Goal: Task Accomplishment & Management: Manage account settings

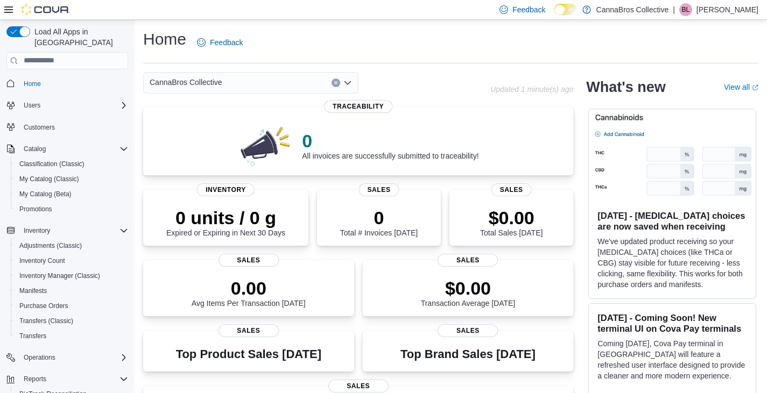
drag, startPoint x: 461, startPoint y: 1, endPoint x: 503, endPoint y: 59, distance: 72.0
click at [503, 59] on div "Home Feedback" at bounding box center [450, 46] width 615 height 35
click at [66, 175] on span "My Catalog (Classic)" at bounding box center [49, 179] width 60 height 9
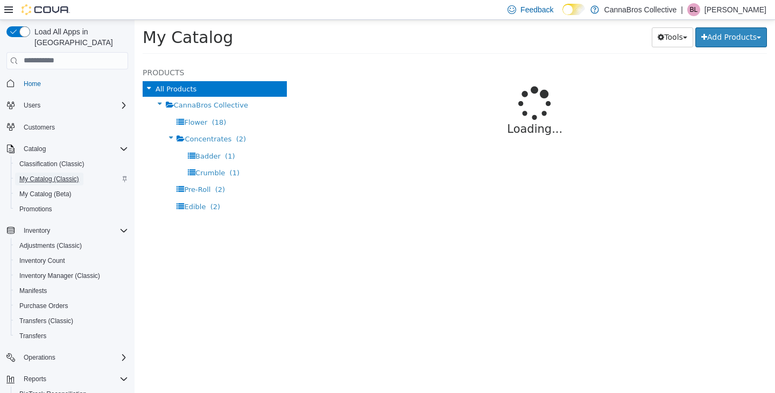
select select "**********"
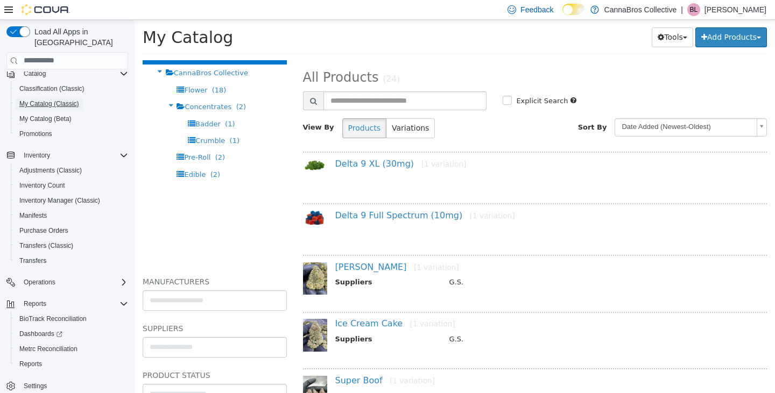
scroll to position [33, 0]
click at [53, 345] on span "Metrc Reconciliation" at bounding box center [48, 349] width 58 height 9
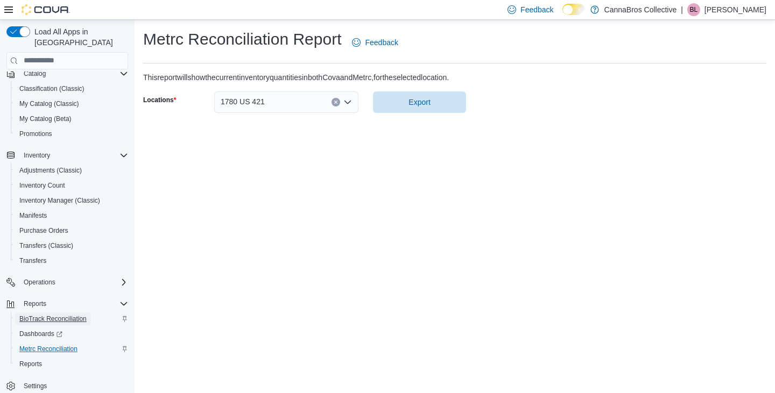
click at [65, 315] on span "BioTrack Reconciliation" at bounding box center [52, 319] width 67 height 9
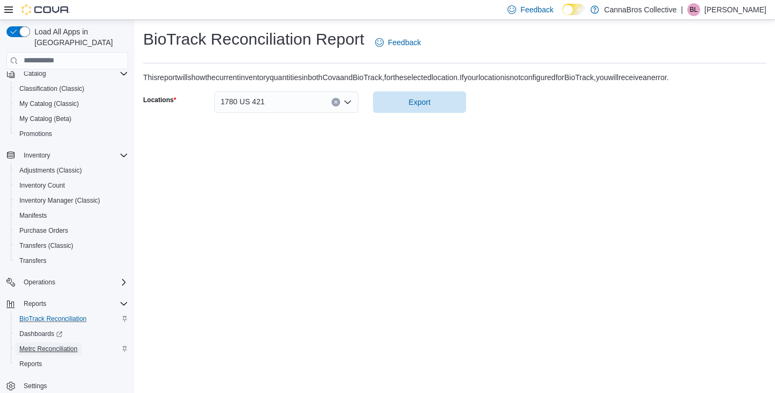
click at [63, 345] on span "Metrc Reconciliation" at bounding box center [48, 349] width 58 height 9
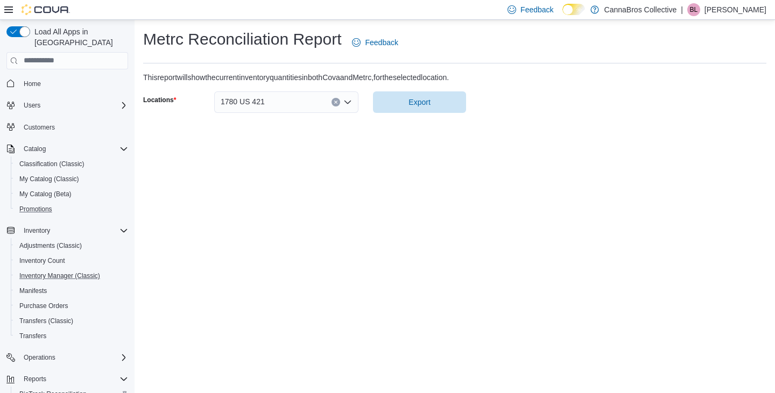
click at [15, 202] on button "Promotions" at bounding box center [72, 209] width 122 height 15
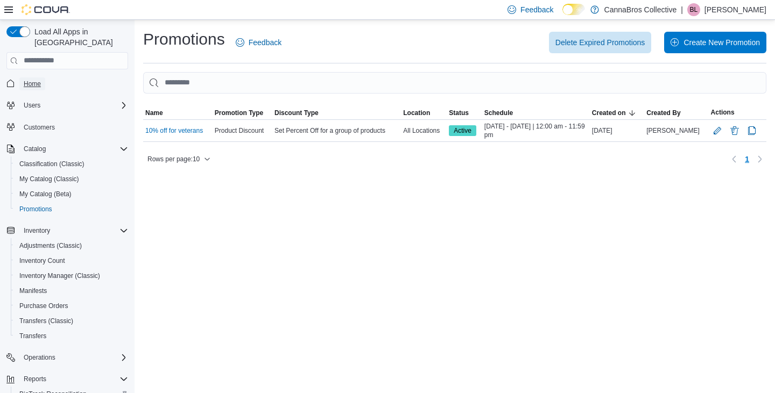
click at [29, 80] on span "Home" at bounding box center [32, 84] width 17 height 9
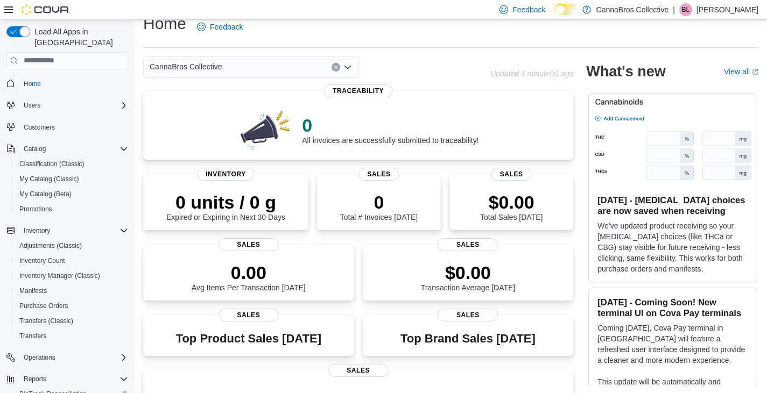
scroll to position [14, 0]
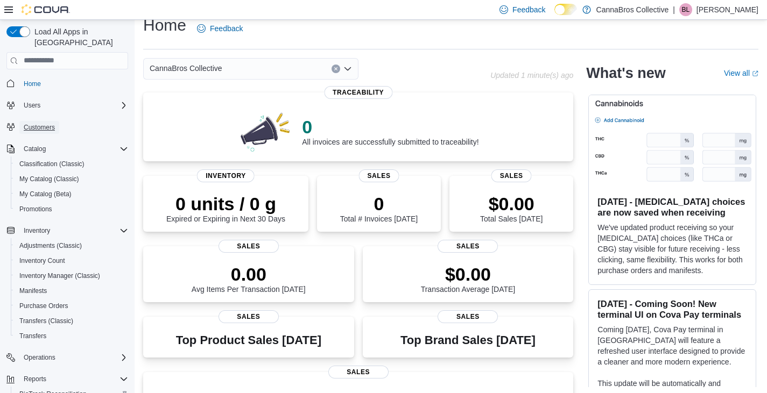
click at [40, 123] on span "Customers" at bounding box center [39, 127] width 31 height 9
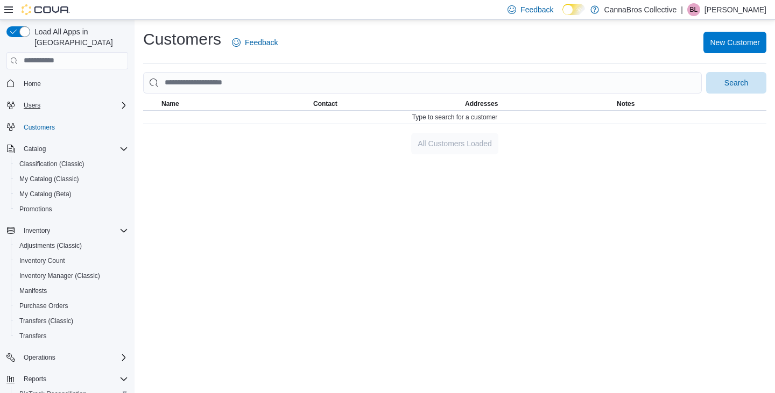
click at [123, 101] on icon "Complex example" at bounding box center [123, 105] width 9 height 9
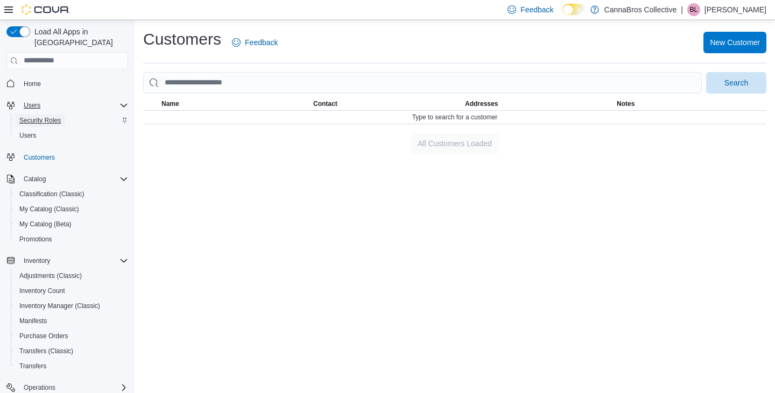
click at [53, 116] on span "Security Roles" at bounding box center [39, 120] width 41 height 9
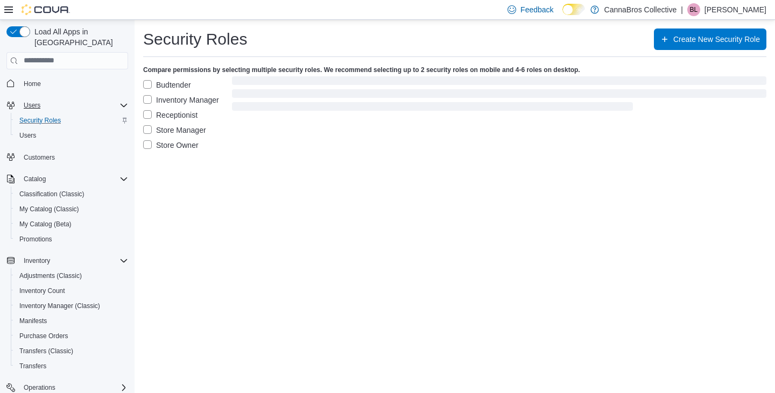
click at [151, 142] on label "Store Owner" at bounding box center [170, 145] width 55 height 13
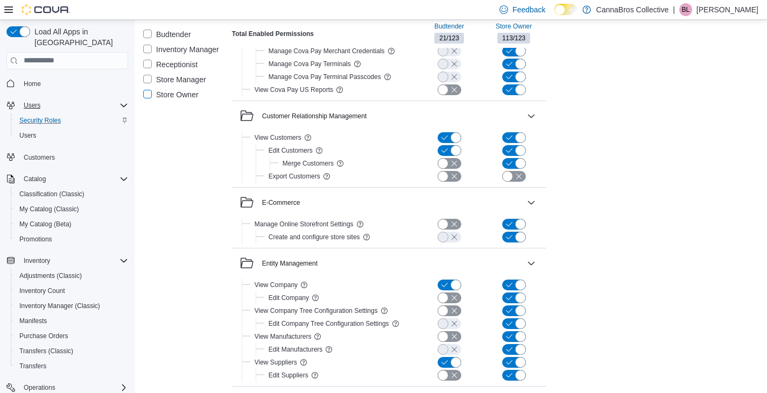
scroll to position [476, 0]
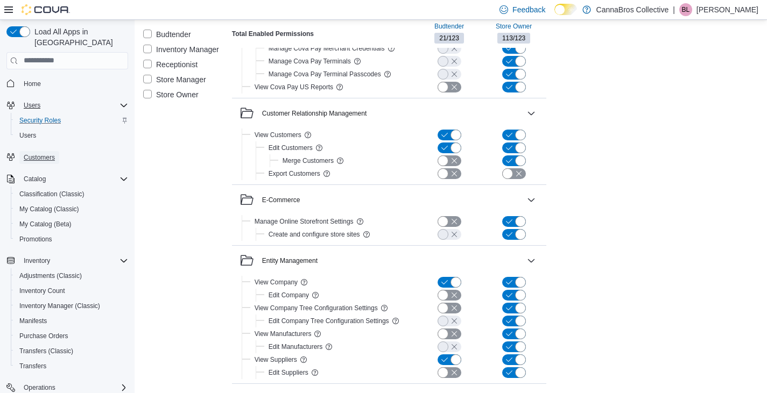
click at [53, 153] on span "Customers" at bounding box center [39, 157] width 31 height 9
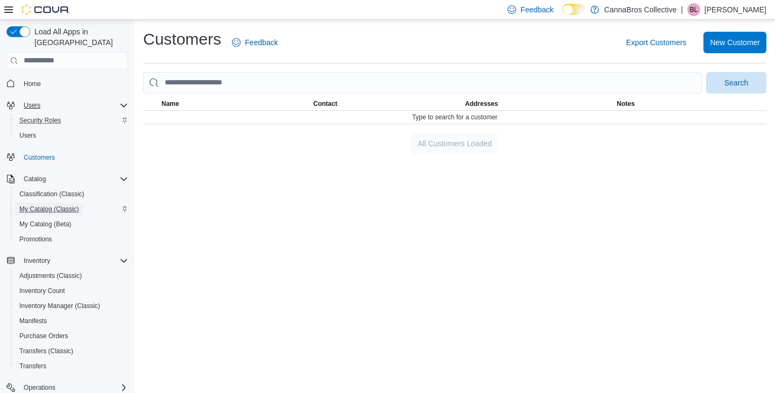
click at [66, 205] on span "My Catalog (Classic)" at bounding box center [49, 209] width 60 height 9
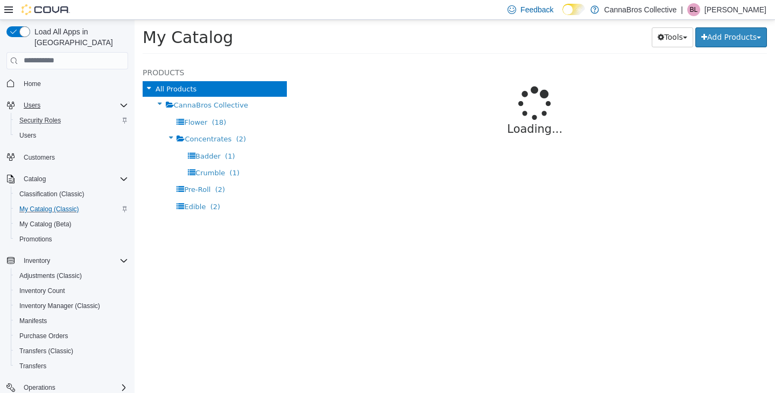
select select "**********"
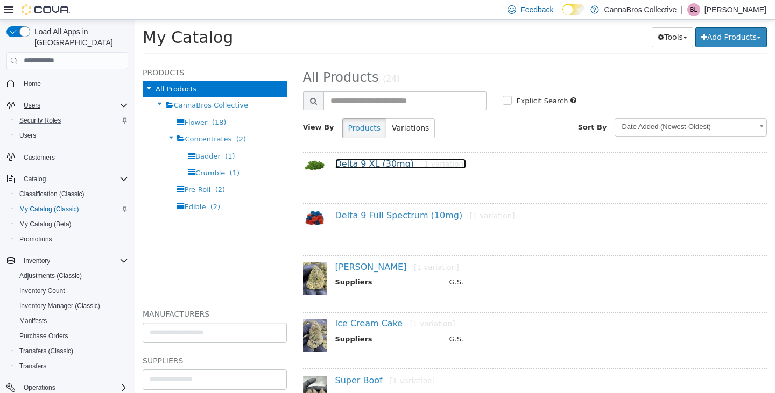
click at [358, 159] on link "Delta 9 XL (30mg) [1 variation]" at bounding box center [400, 163] width 131 height 10
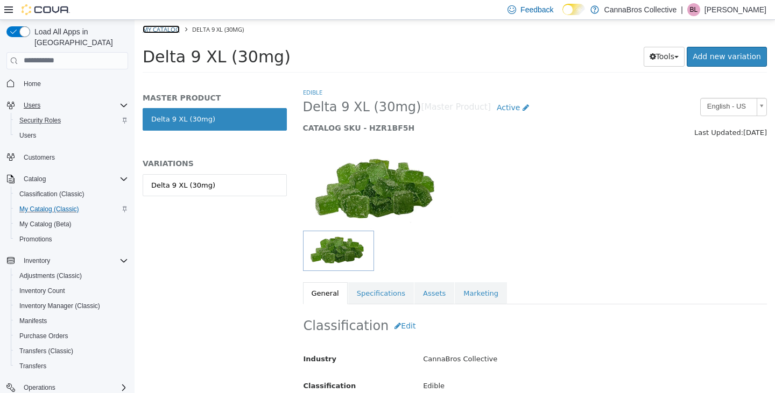
click at [156, 30] on link "My Catalog" at bounding box center [161, 29] width 37 height 8
select select "**********"
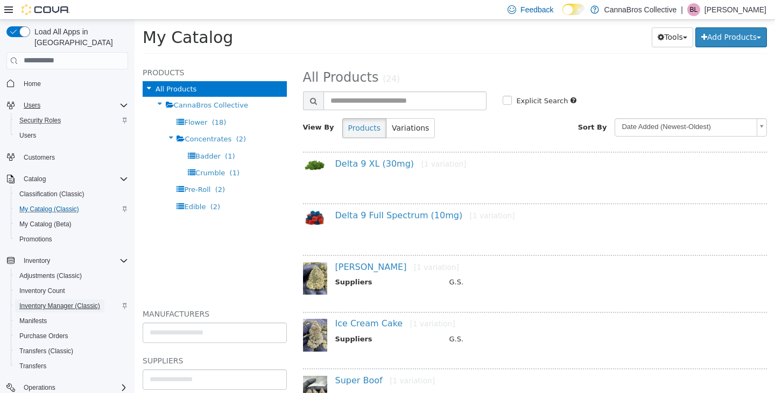
click at [94, 302] on span "Inventory Manager (Classic)" at bounding box center [59, 306] width 81 height 9
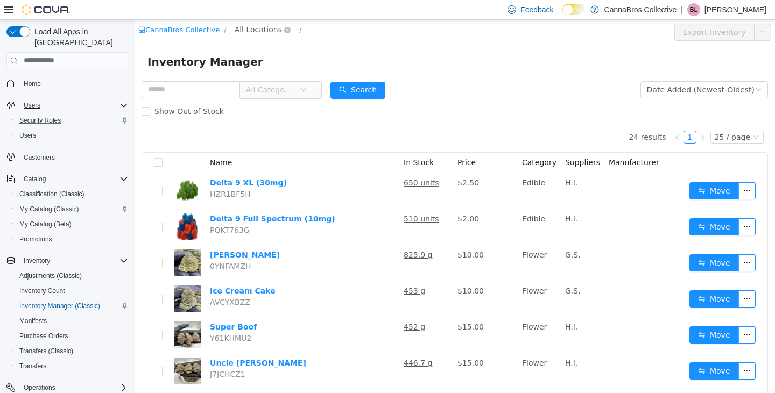
click at [262, 28] on span "All Locations" at bounding box center [258, 29] width 47 height 12
click at [283, 90] on span "1780 US 421" at bounding box center [275, 87] width 48 height 9
click at [320, 30] on div "All Rooms" at bounding box center [331, 31] width 37 height 16
click at [408, 63] on div "Inventory Manager" at bounding box center [454, 61] width 614 height 17
click at [313, 31] on div "All Rooms" at bounding box center [331, 31] width 37 height 16
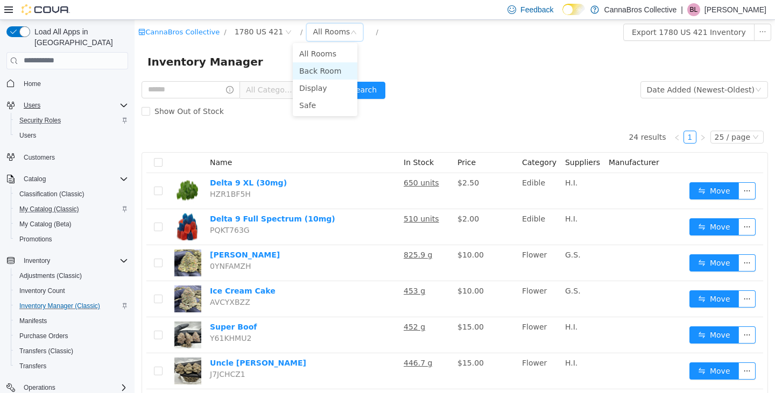
click at [309, 72] on li "Back Room" at bounding box center [325, 70] width 65 height 17
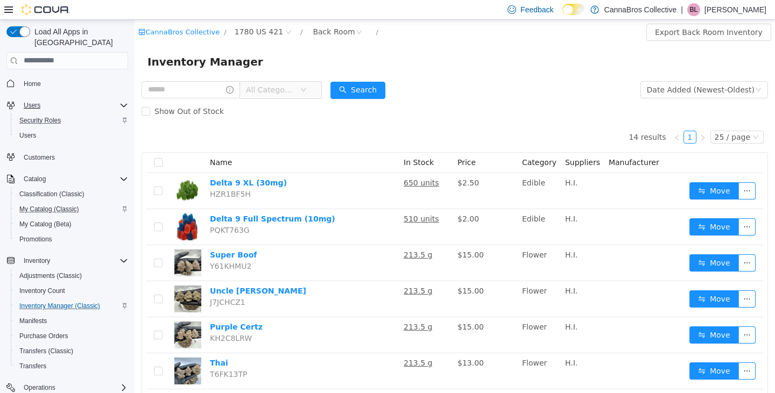
click at [324, 130] on div "14 results 1 25 / page Name In Stock Price Category Suppliers Manufacturer Delt…" at bounding box center [455, 400] width 626 height 556
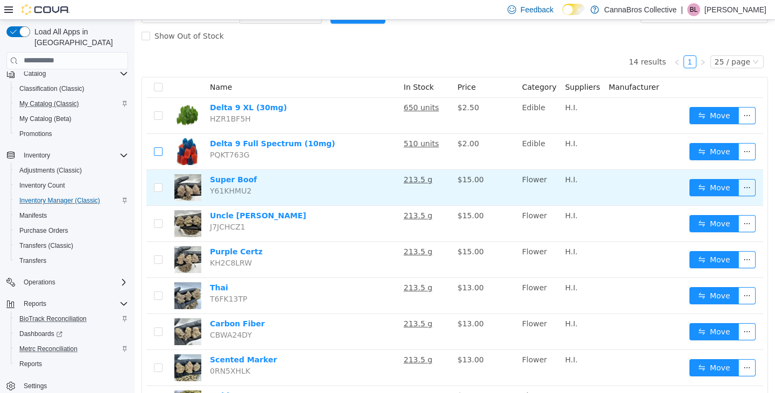
scroll to position [76, 0]
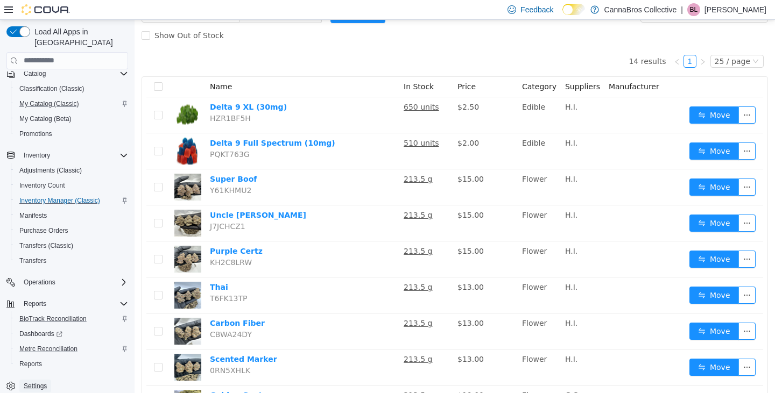
click at [41, 382] on span "Settings" at bounding box center [35, 386] width 23 height 9
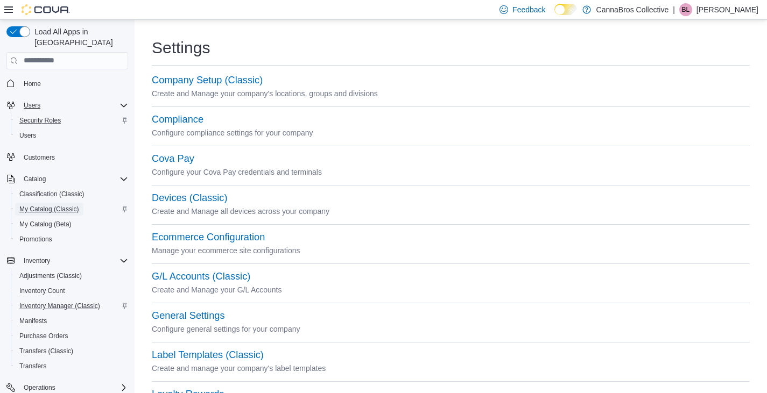
click at [31, 205] on span "My Catalog (Classic)" at bounding box center [49, 209] width 60 height 9
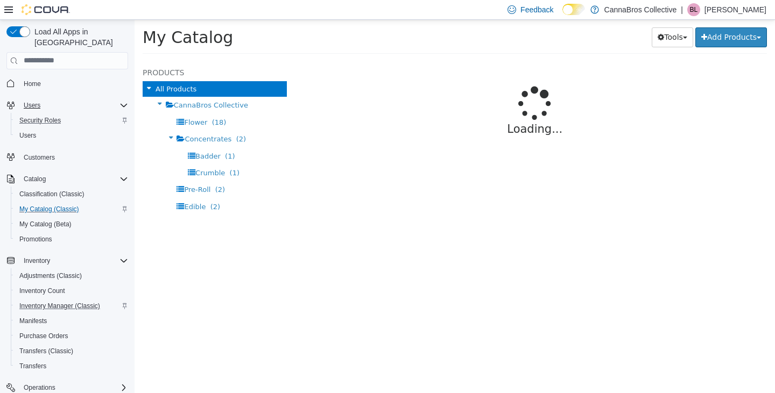
select select "**********"
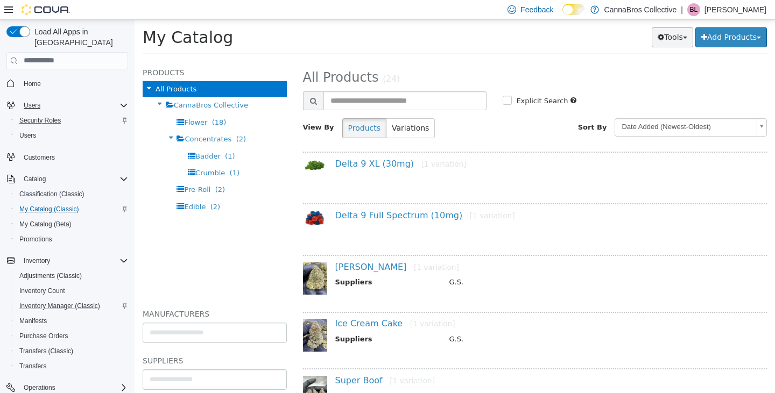
click at [663, 32] on button "Tools" at bounding box center [672, 37] width 41 height 20
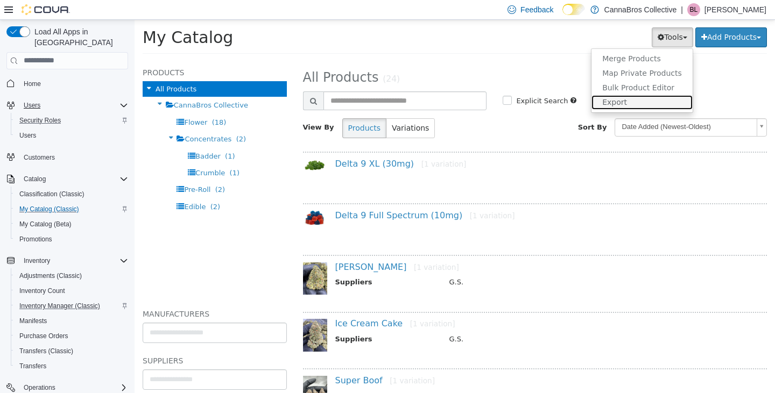
click at [624, 96] on link "Export" at bounding box center [641, 102] width 101 height 15
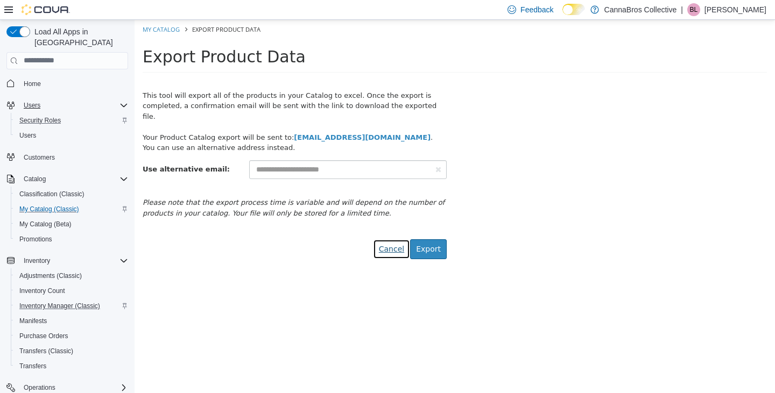
click at [391, 239] on link "Cancel" at bounding box center [391, 249] width 37 height 20
select select "**********"
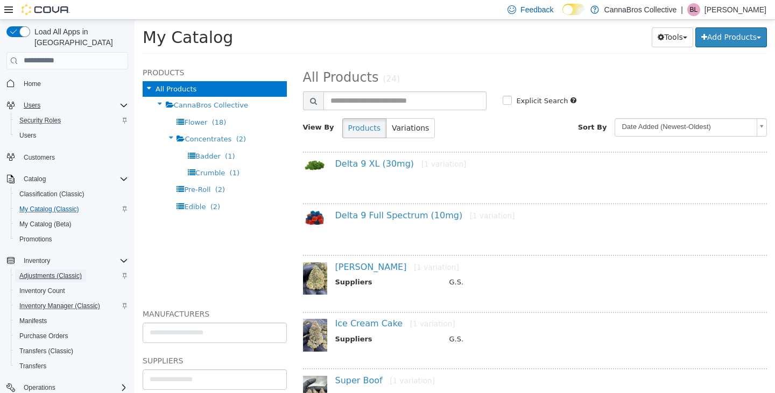
click at [62, 272] on span "Adjustments (Classic)" at bounding box center [50, 276] width 62 height 9
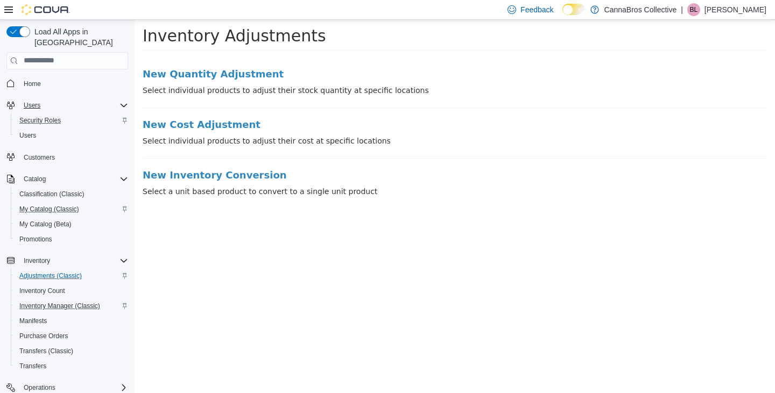
click at [352, 203] on html "× Inventory Adjustments New Quantity Adjustment Select individual products to a…" at bounding box center [455, 110] width 640 height 183
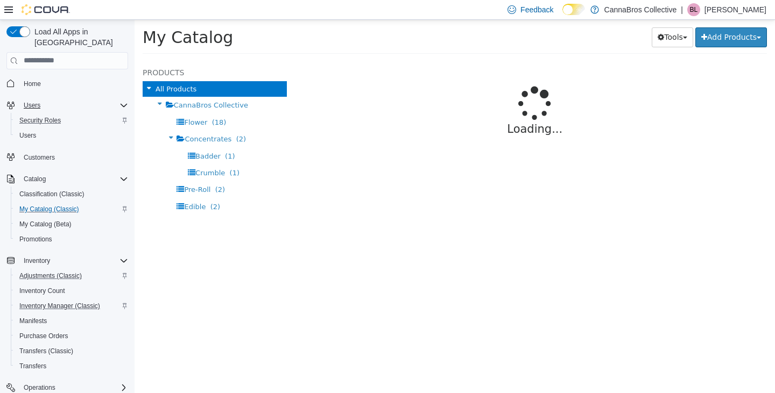
select select "**********"
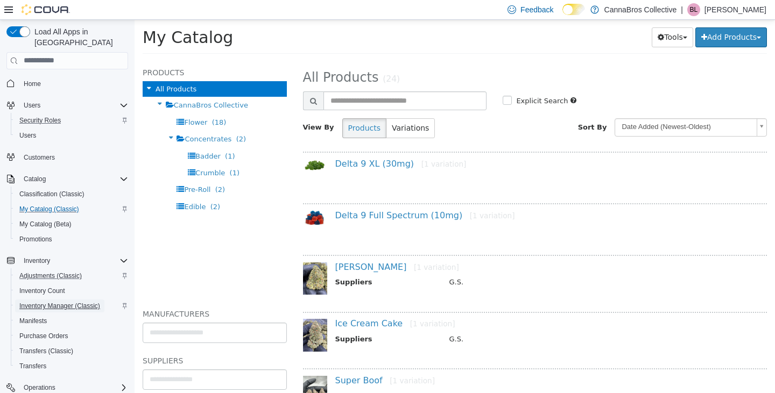
click at [82, 302] on span "Inventory Manager (Classic)" at bounding box center [59, 306] width 81 height 9
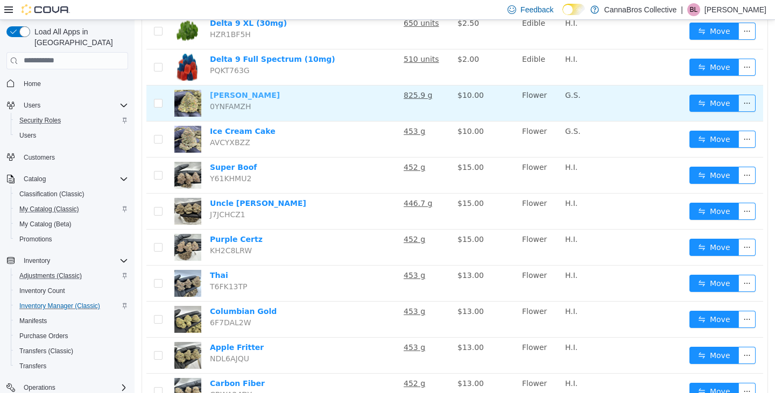
scroll to position [160, 0]
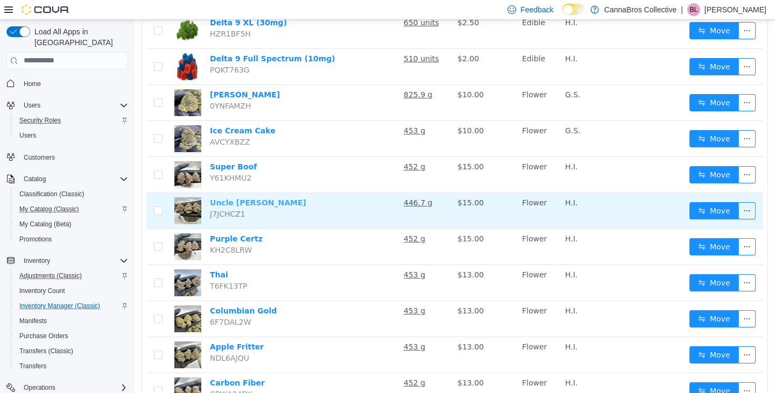
click at [234, 204] on link "Uncle [PERSON_NAME]" at bounding box center [258, 202] width 96 height 9
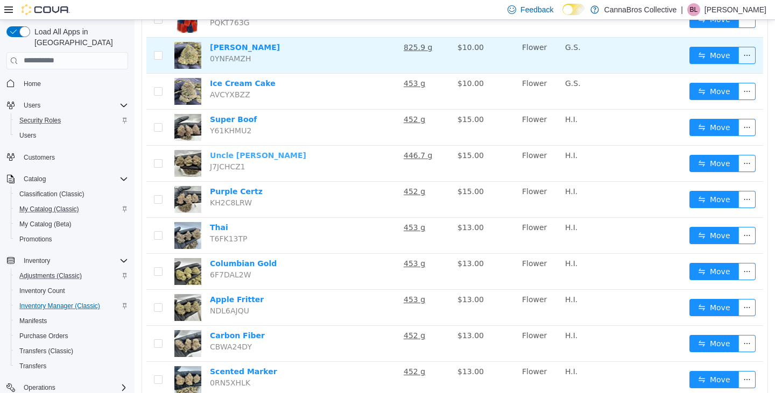
scroll to position [206, 0]
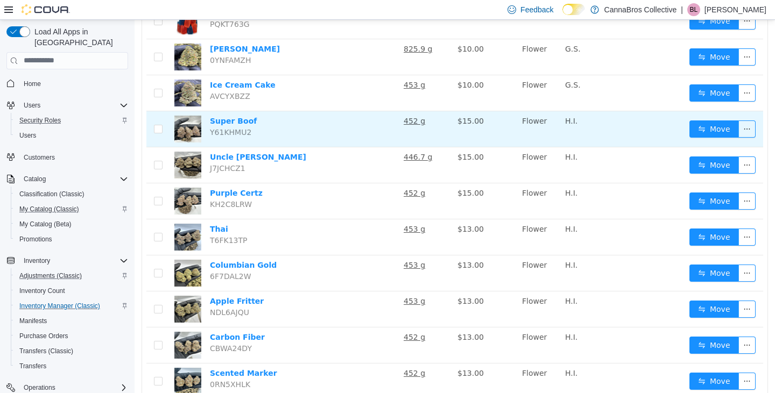
drag, startPoint x: 242, startPoint y: 116, endPoint x: 392, endPoint y: 117, distance: 149.6
click at [392, 117] on td "Super Boof Y61KHMU2" at bounding box center [303, 129] width 194 height 36
click at [745, 131] on button "button" at bounding box center [746, 128] width 17 height 17
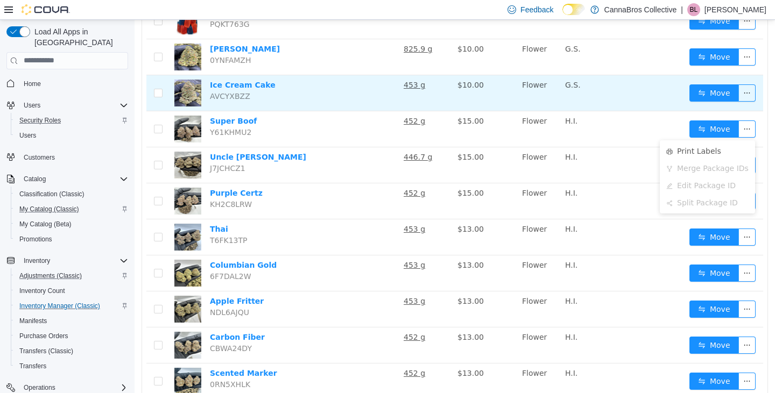
click at [604, 103] on td at bounding box center [644, 93] width 81 height 36
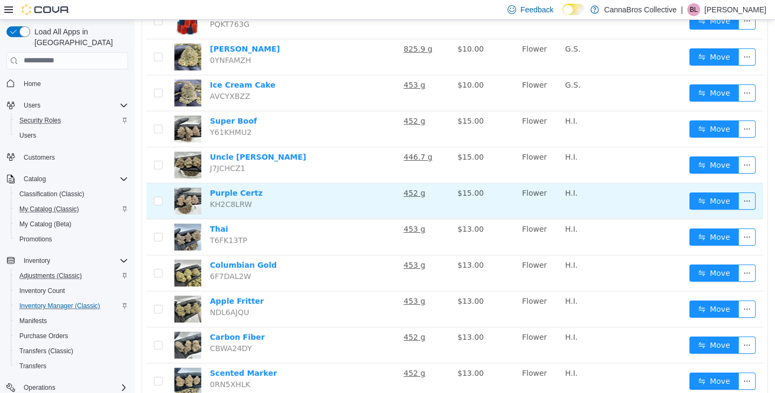
scroll to position [0, 0]
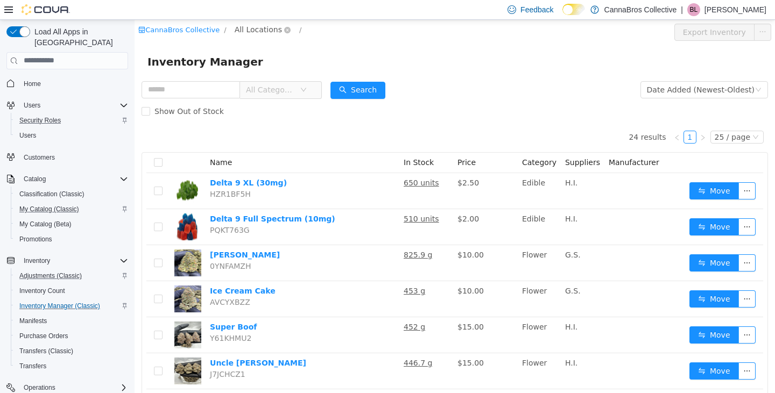
click at [243, 25] on span "All Locations" at bounding box center [258, 29] width 47 height 12
click at [271, 87] on span "1780 US 421" at bounding box center [275, 87] width 48 height 9
click at [74, 205] on span "My Catalog (Classic)" at bounding box center [49, 209] width 60 height 9
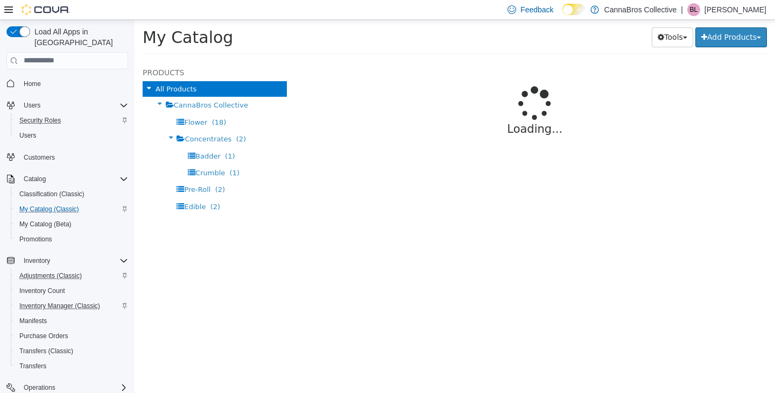
select select "**********"
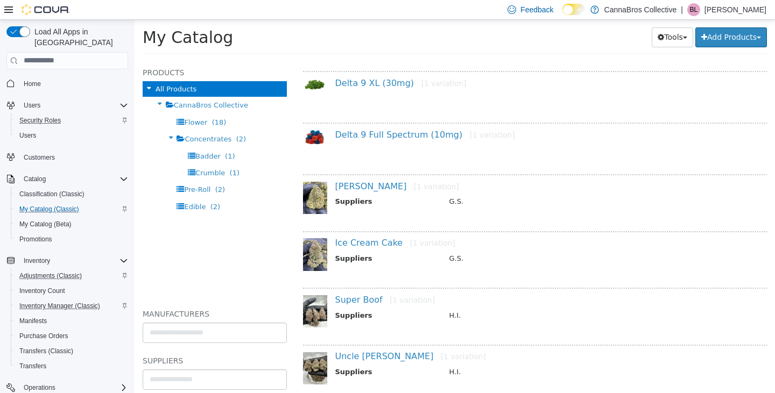
scroll to position [82, 0]
click at [361, 298] on link "Super Boof [1 variation]" at bounding box center [385, 298] width 100 height 10
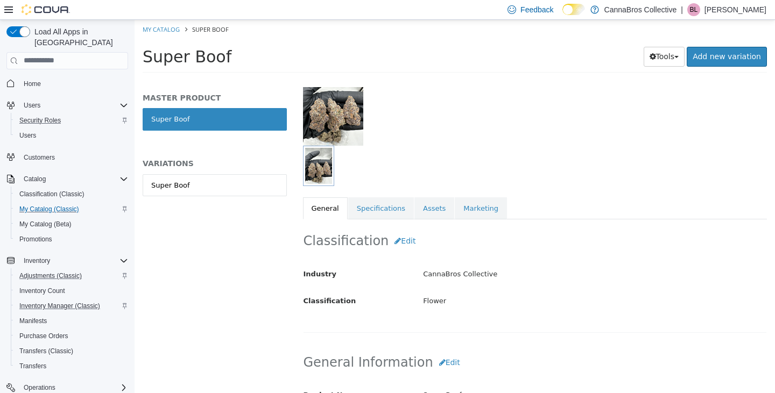
scroll to position [90, 0]
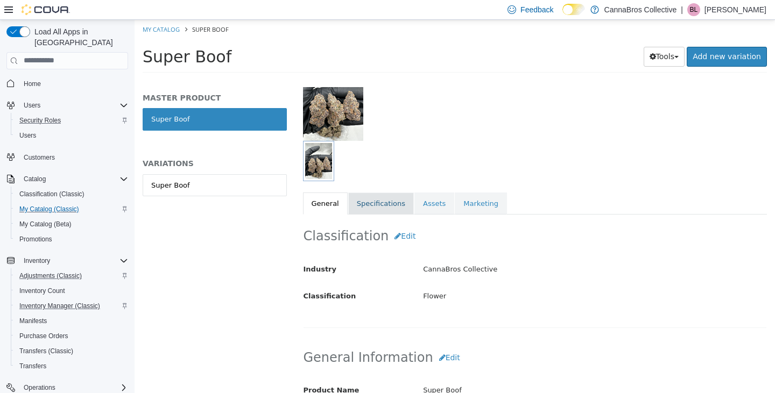
click at [396, 211] on link "Specifications" at bounding box center [381, 203] width 66 height 23
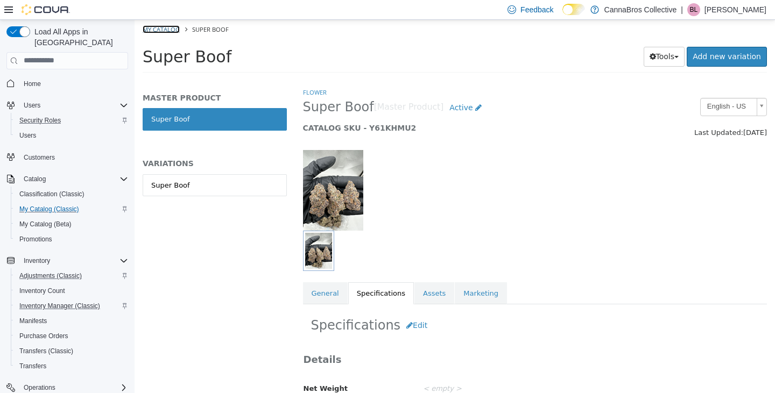
click at [151, 26] on link "My Catalog" at bounding box center [161, 29] width 37 height 8
select select "**********"
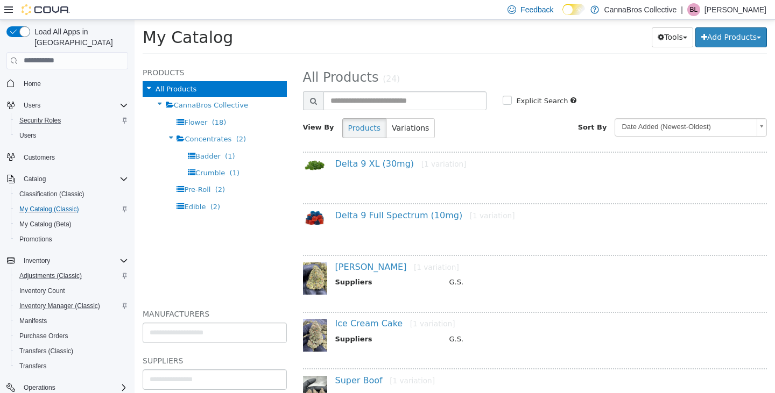
click at [445, 49] on div "My Catalog Tools Merge Products Map Private Products Bulk Product Editor Export…" at bounding box center [455, 39] width 624 height 27
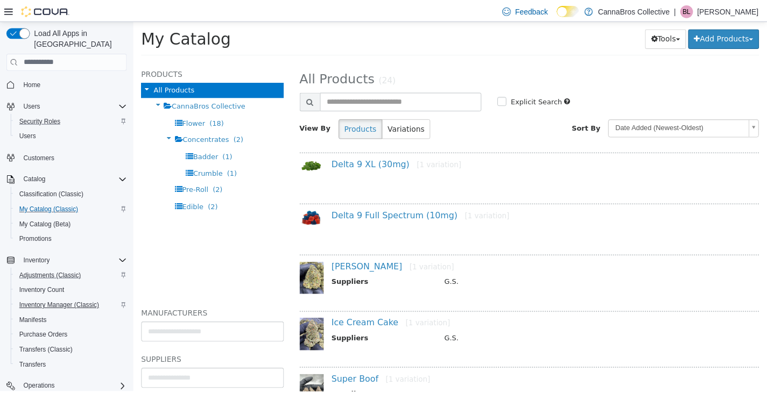
scroll to position [105, 0]
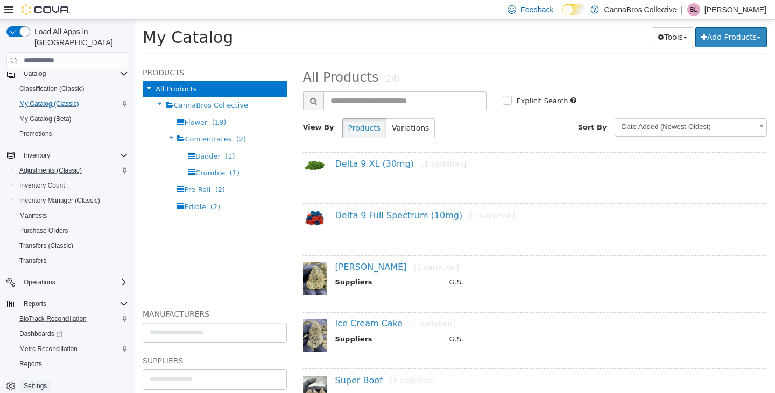
click at [40, 382] on span "Settings" at bounding box center [35, 386] width 23 height 9
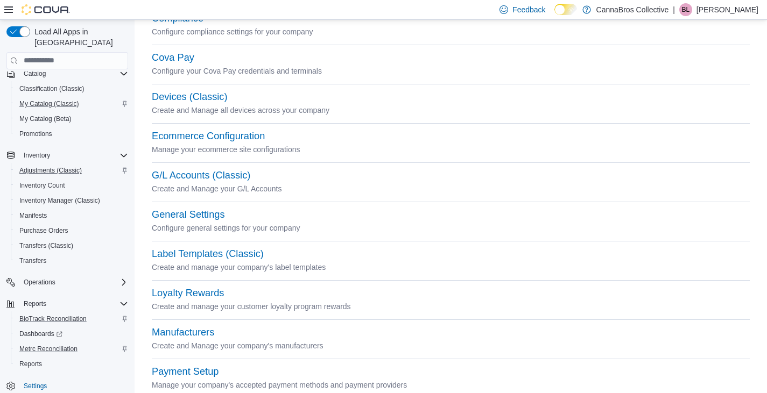
scroll to position [103, 0]
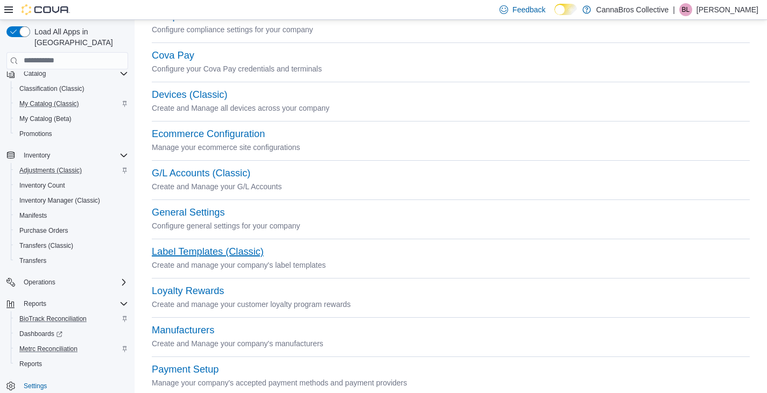
click at [204, 246] on button "Label Templates (Classic)" at bounding box center [208, 251] width 112 height 11
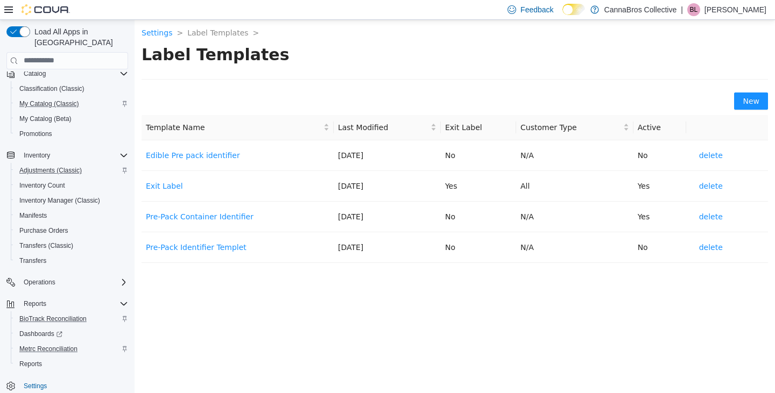
click at [381, 303] on body "Settings > Label Templates > > Label Templates New Template Name Last Modified …" at bounding box center [455, 205] width 640 height 373
click at [268, 93] on div "New" at bounding box center [455, 100] width 626 height 17
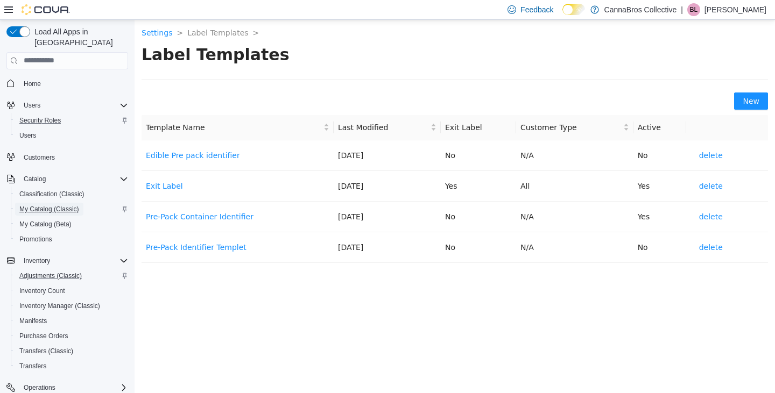
click at [60, 205] on span "My Catalog (Classic)" at bounding box center [49, 209] width 60 height 9
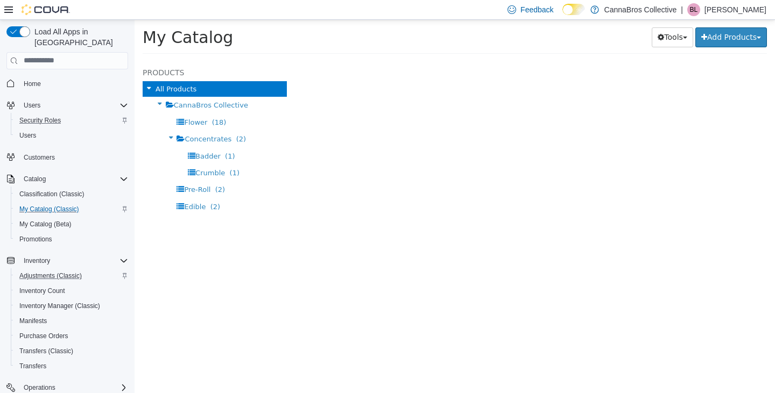
select select "**********"
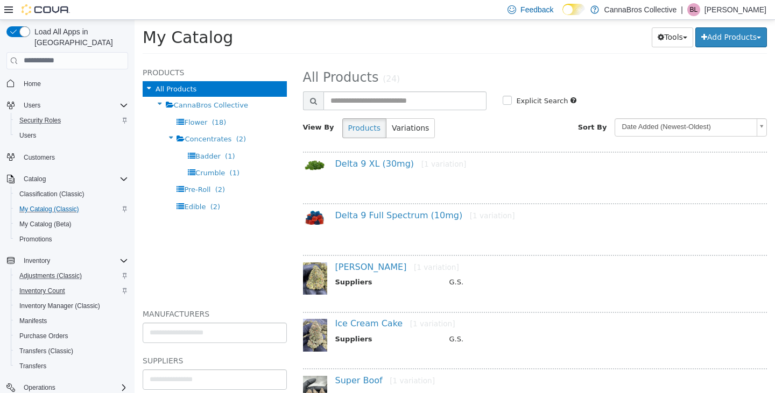
scroll to position [105, 0]
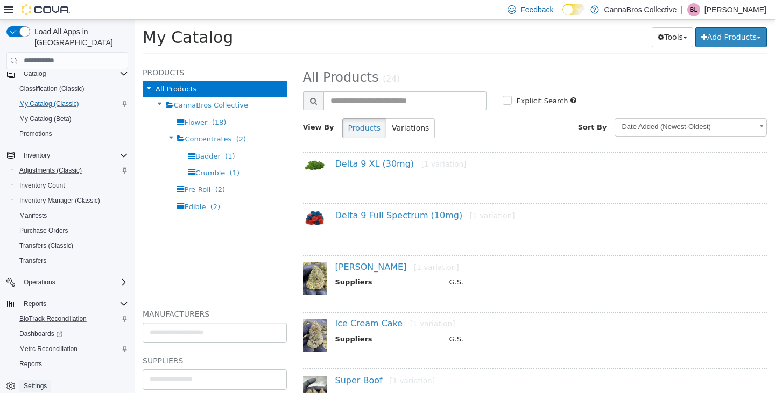
click at [39, 382] on span "Settings" at bounding box center [35, 386] width 23 height 9
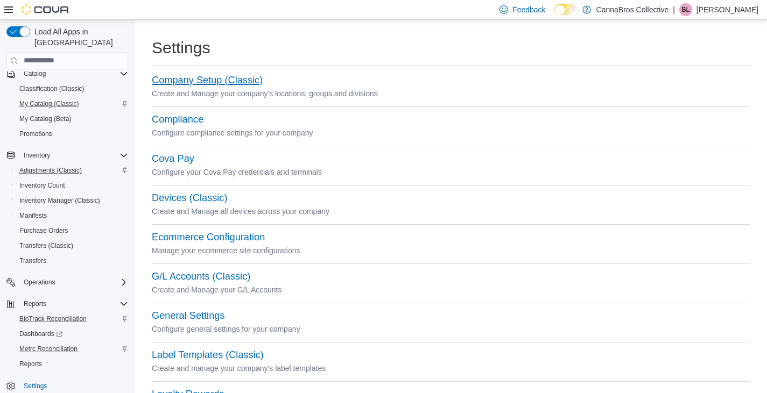
click at [188, 79] on button "Company Setup (Classic)" at bounding box center [207, 80] width 111 height 11
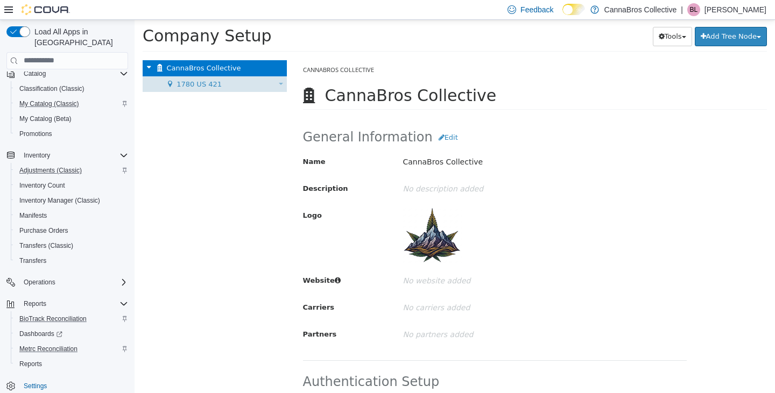
click at [202, 90] on div "1780 US 421 Move Location" at bounding box center [215, 84] width 144 height 16
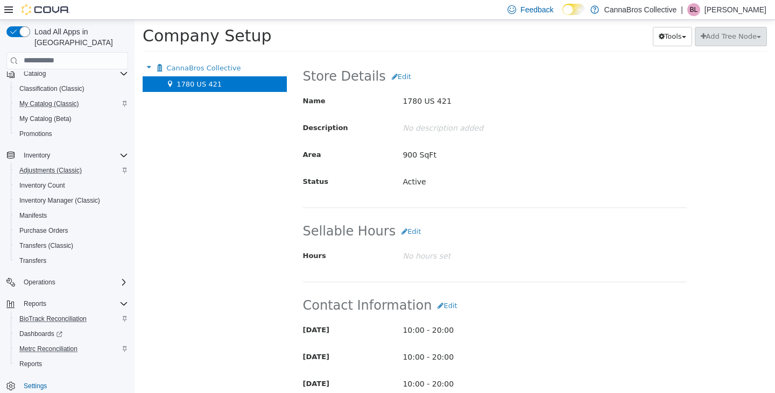
scroll to position [61, 0]
click at [393, 74] on button "Edit" at bounding box center [401, 75] width 31 height 19
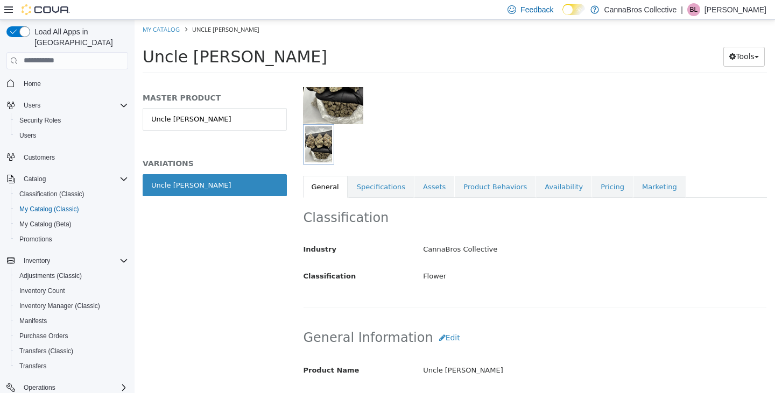
scroll to position [94, 0]
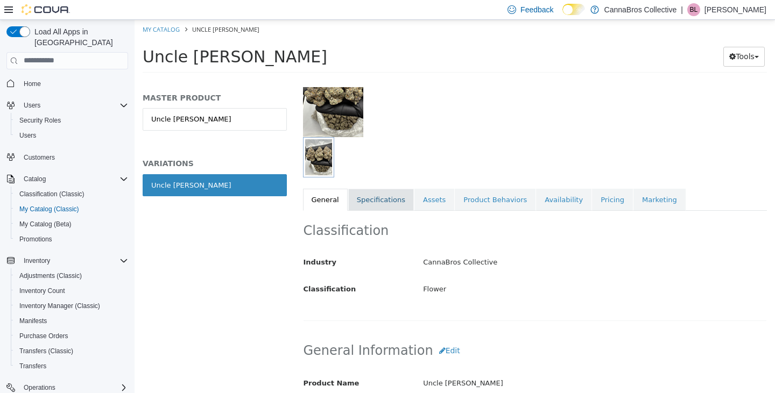
click at [386, 200] on link "Specifications" at bounding box center [381, 199] width 66 height 23
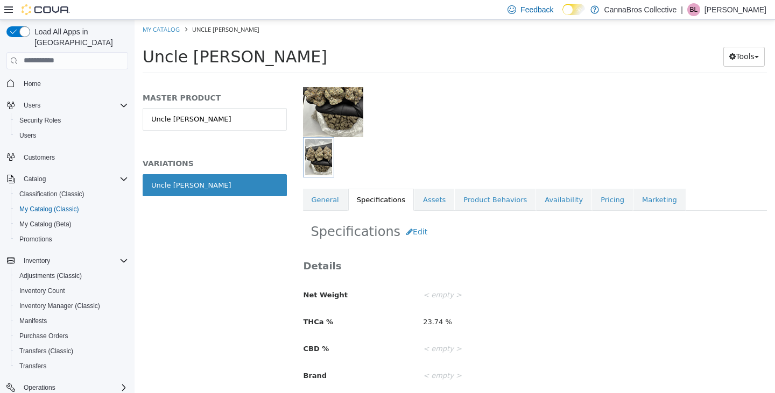
scroll to position [171, 0]
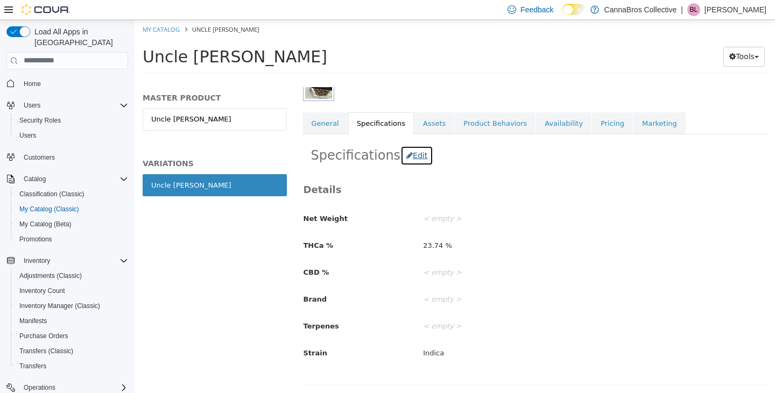
click at [406, 161] on button "Edit" at bounding box center [416, 155] width 33 height 20
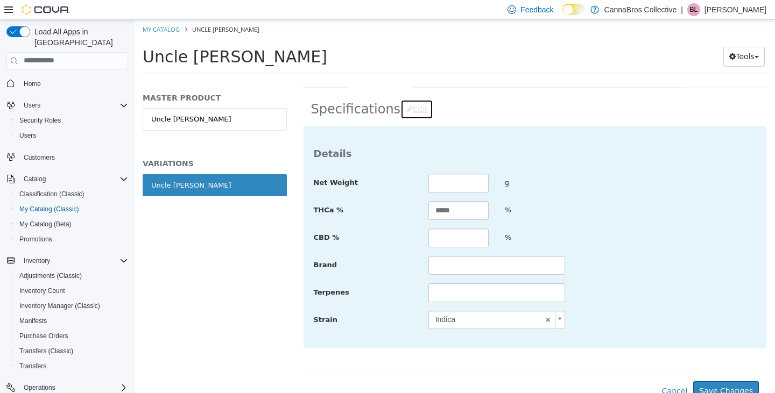
scroll to position [225, 0]
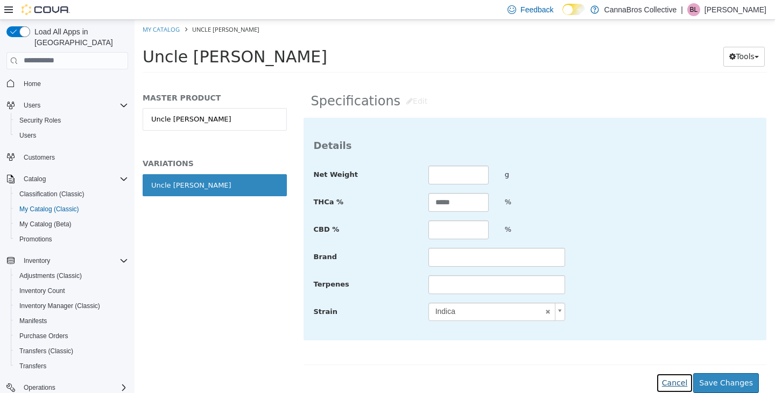
click at [675, 381] on button "Cancel" at bounding box center [674, 383] width 37 height 20
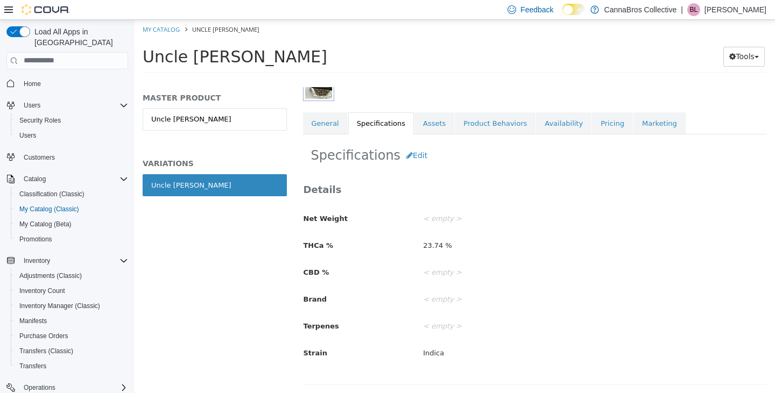
scroll to position [171, 0]
